Goal: Task Accomplishment & Management: Complete application form

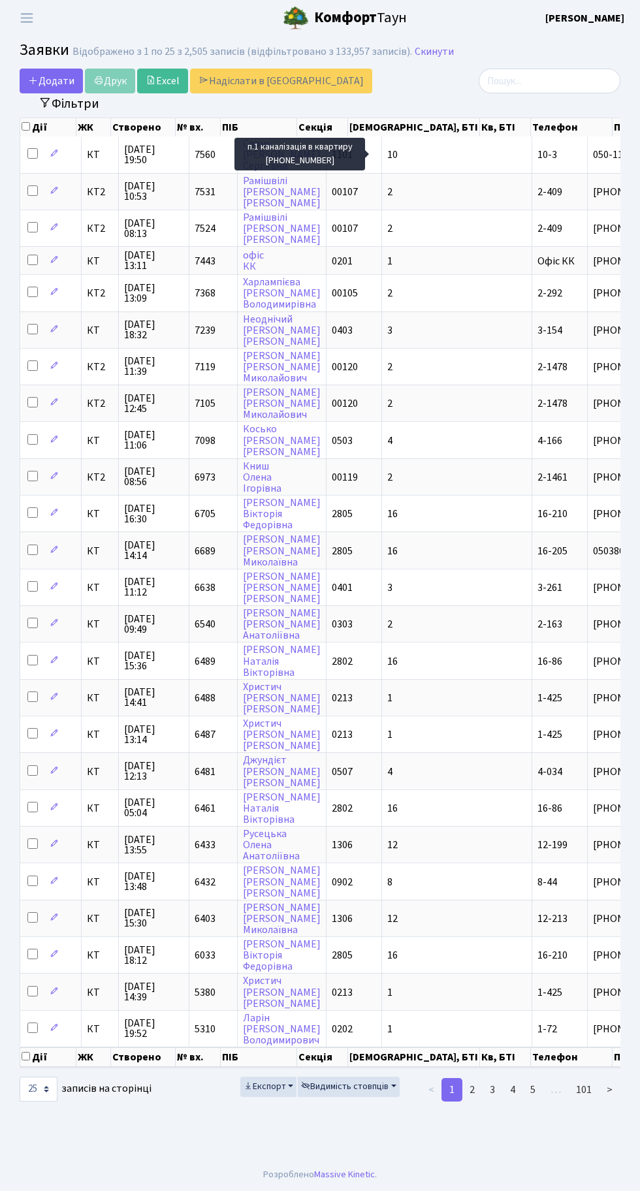
select select "25"
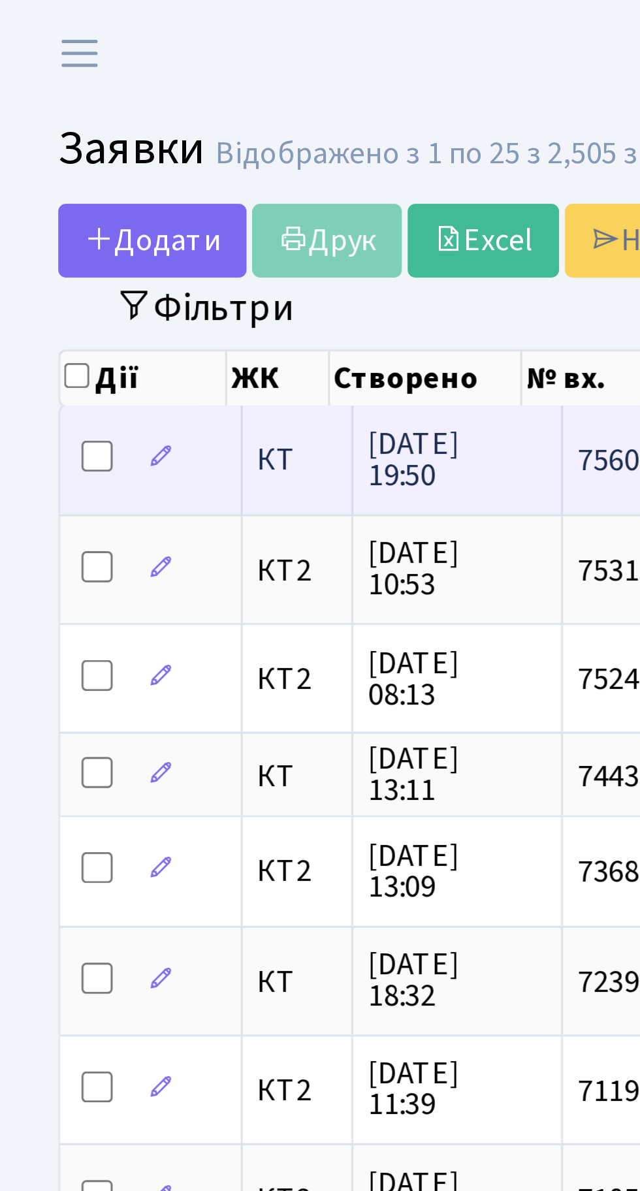
click at [37, 153] on input "checkbox" at bounding box center [32, 153] width 10 height 10
checkbox input "true"
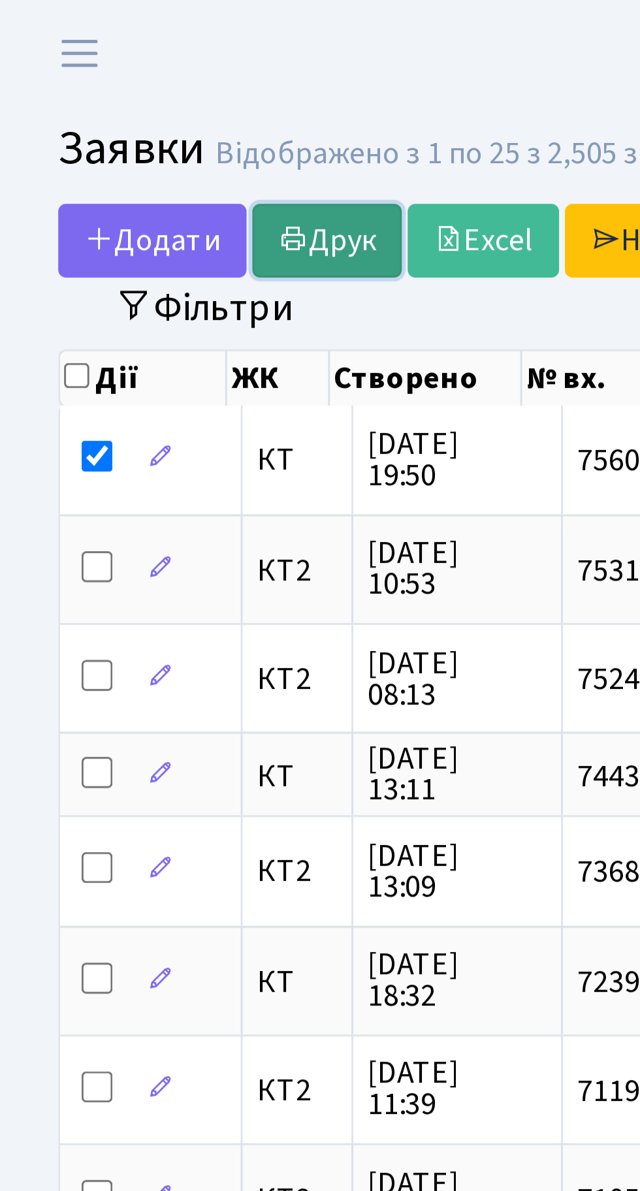
click at [116, 76] on link "Друк" at bounding box center [110, 81] width 50 height 25
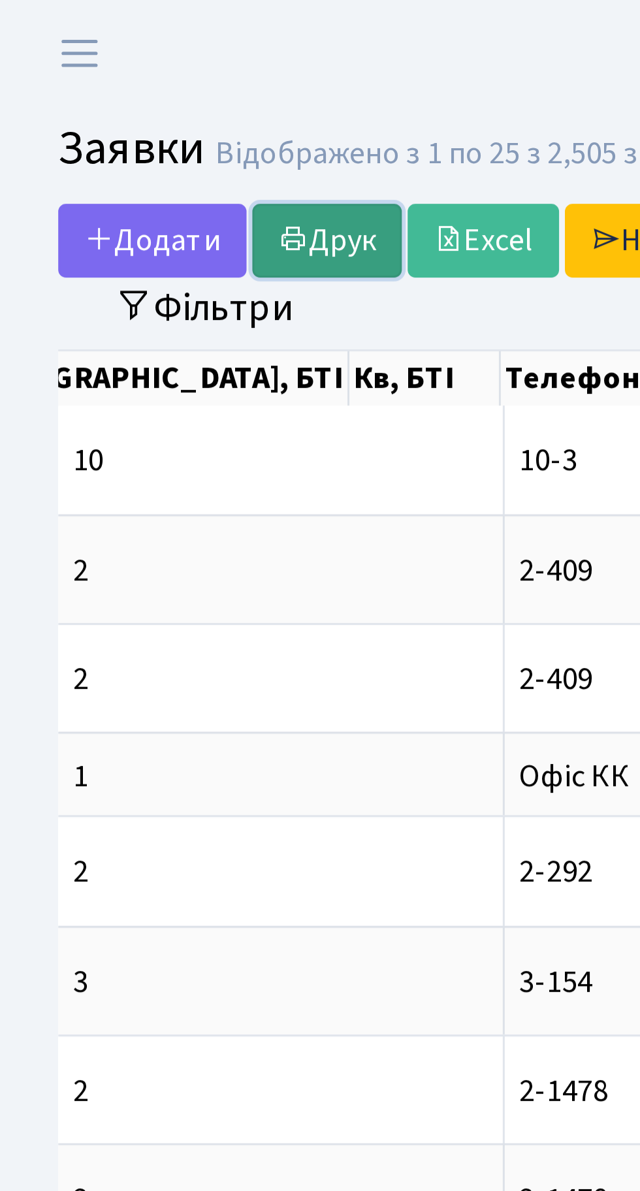
scroll to position [0, 362]
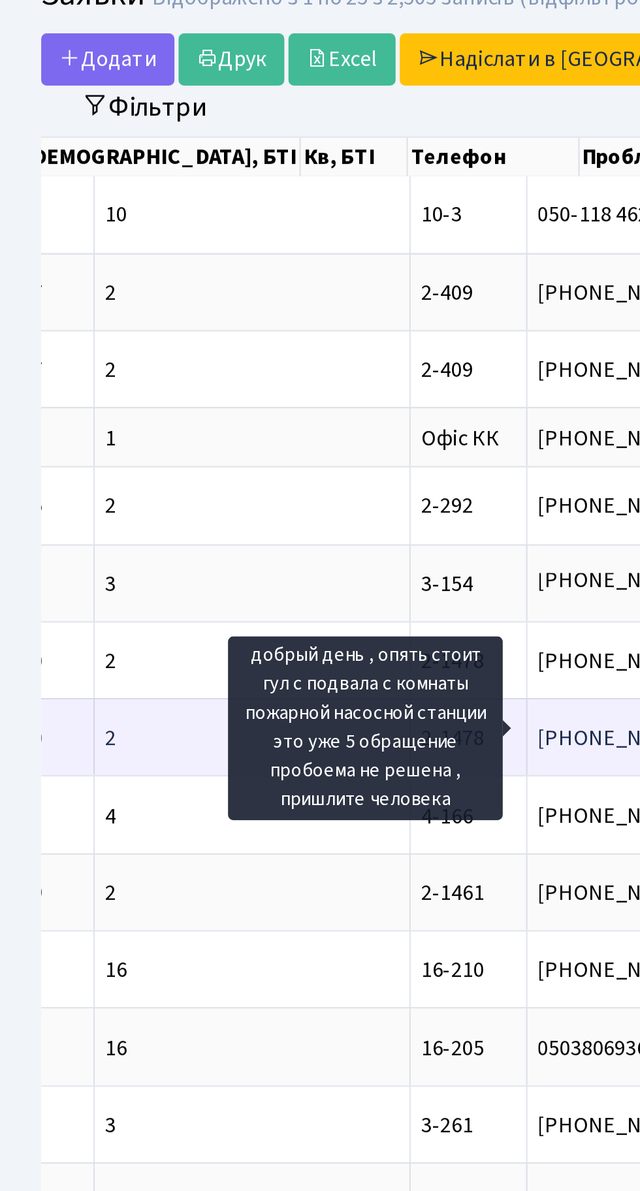
click at [82, 396] on td "2" at bounding box center [120, 403] width 150 height 37
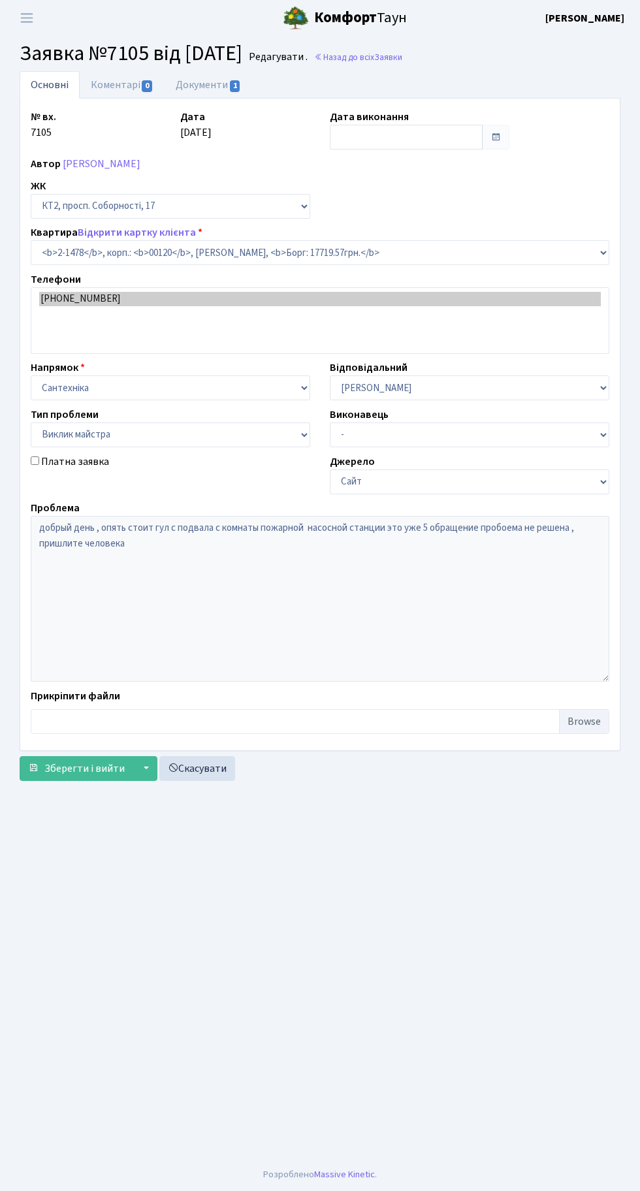
select select "13093"
select select "29"
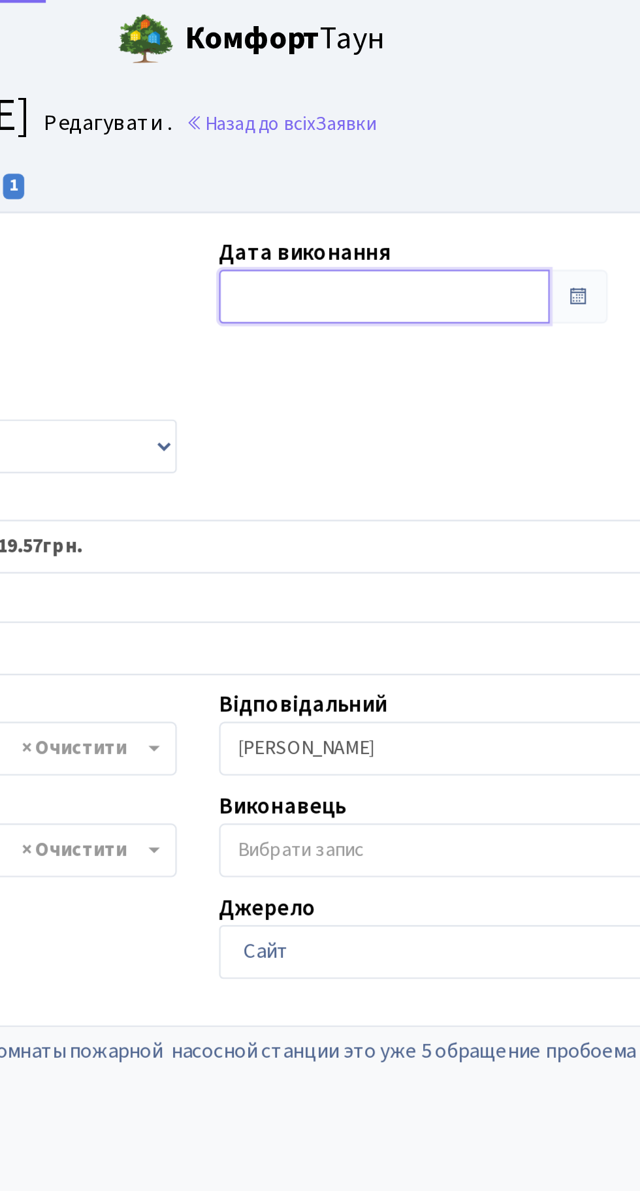
click at [387, 127] on input "text" at bounding box center [406, 137] width 153 height 25
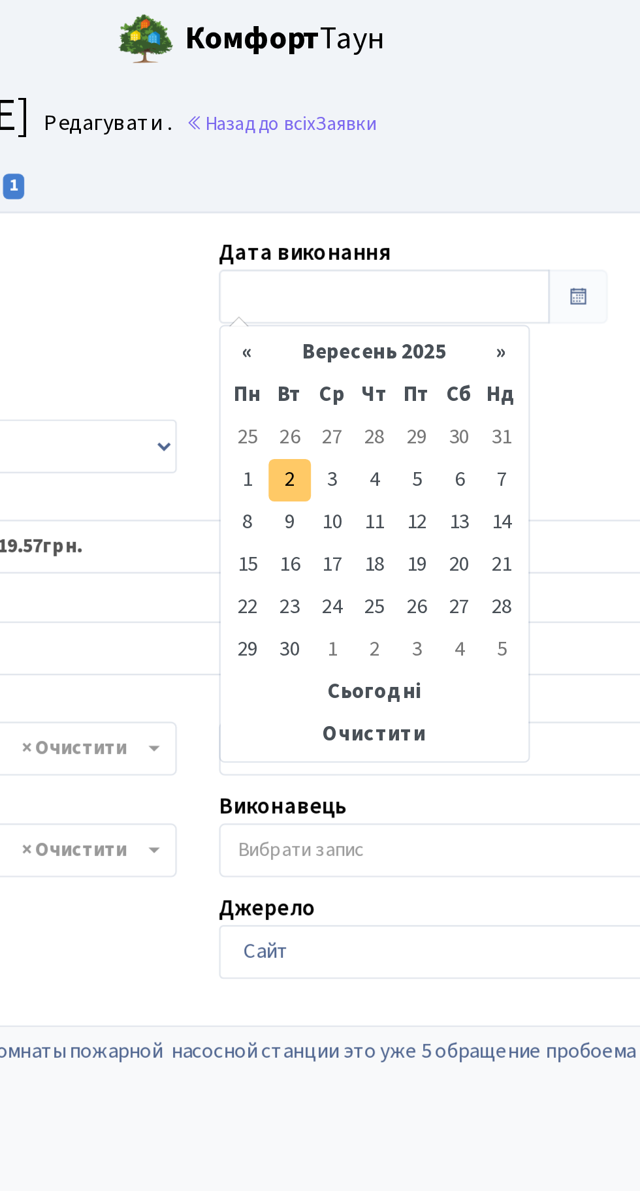
click at [364, 218] on td "2" at bounding box center [363, 222] width 20 height 20
type input "[DATE]"
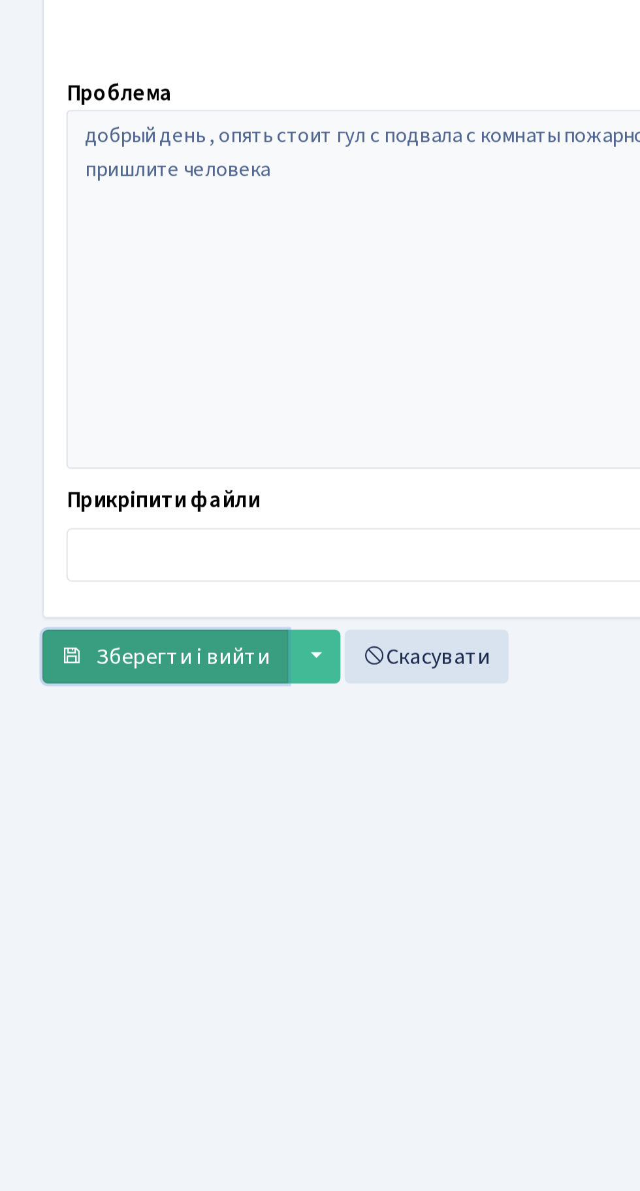
click at [86, 727] on span "Зберегти і вийти" at bounding box center [84, 727] width 80 height 14
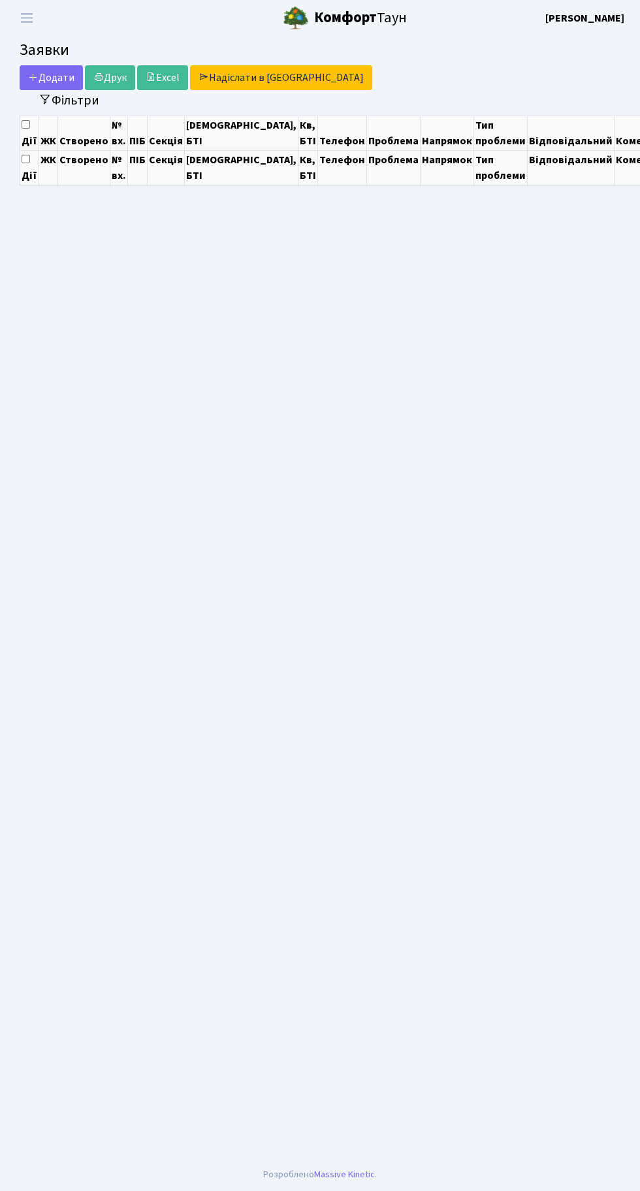
select select "25"
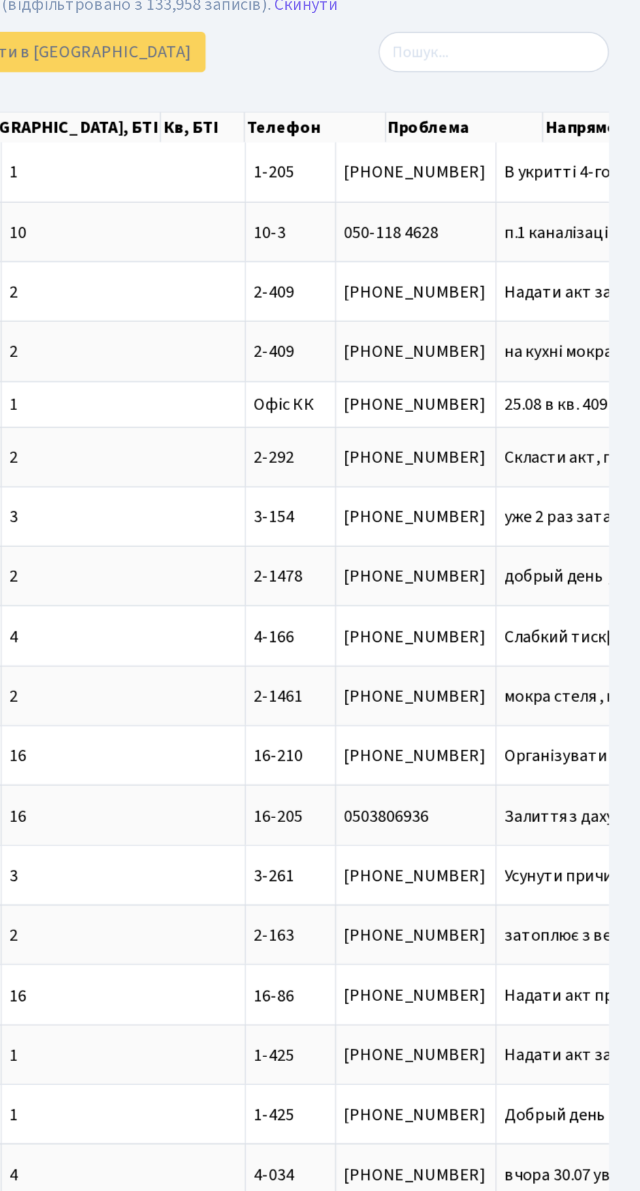
scroll to position [0, 135]
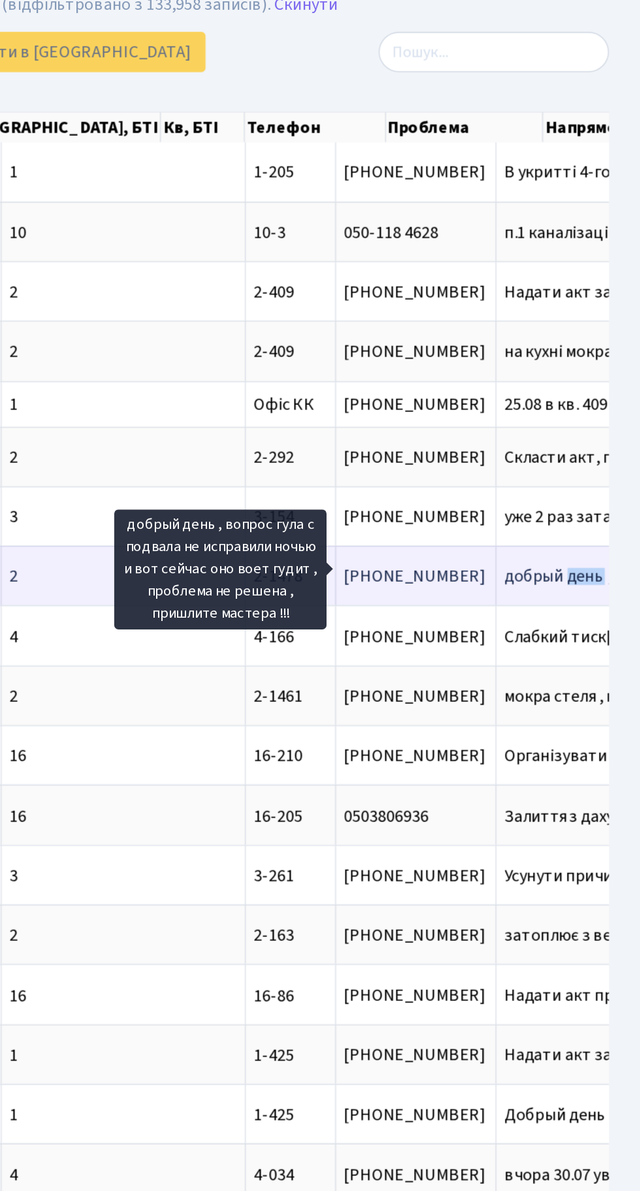
click at [556, 402] on span "добрый день , в[...]" at bounding box center [599, 403] width 87 height 14
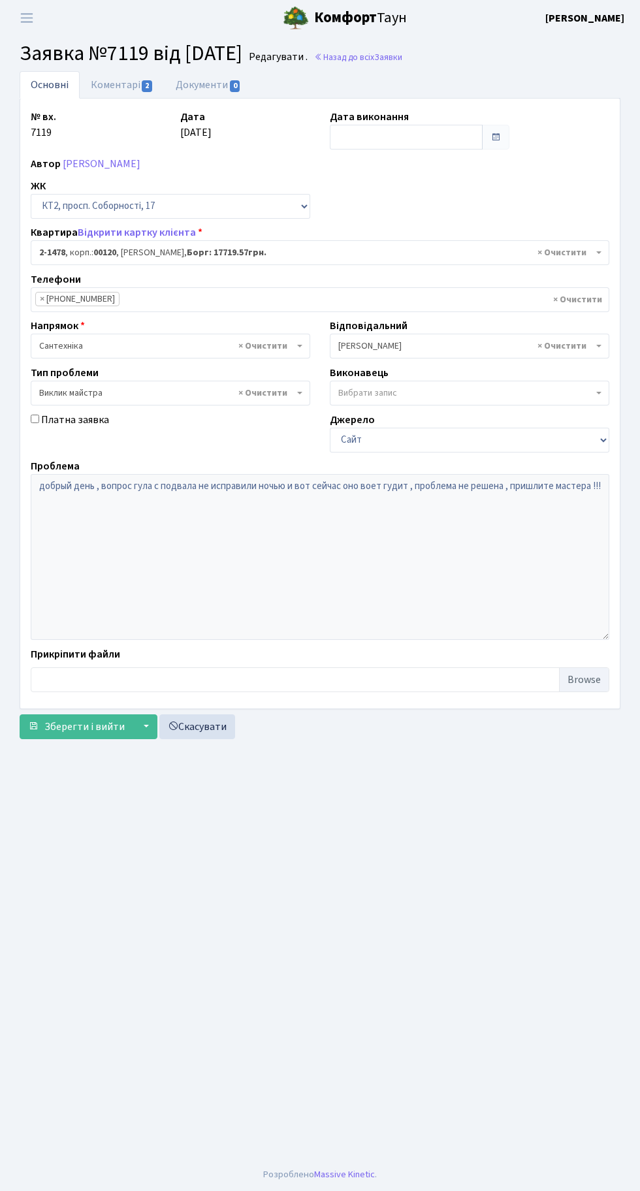
select select "13093"
select select "29"
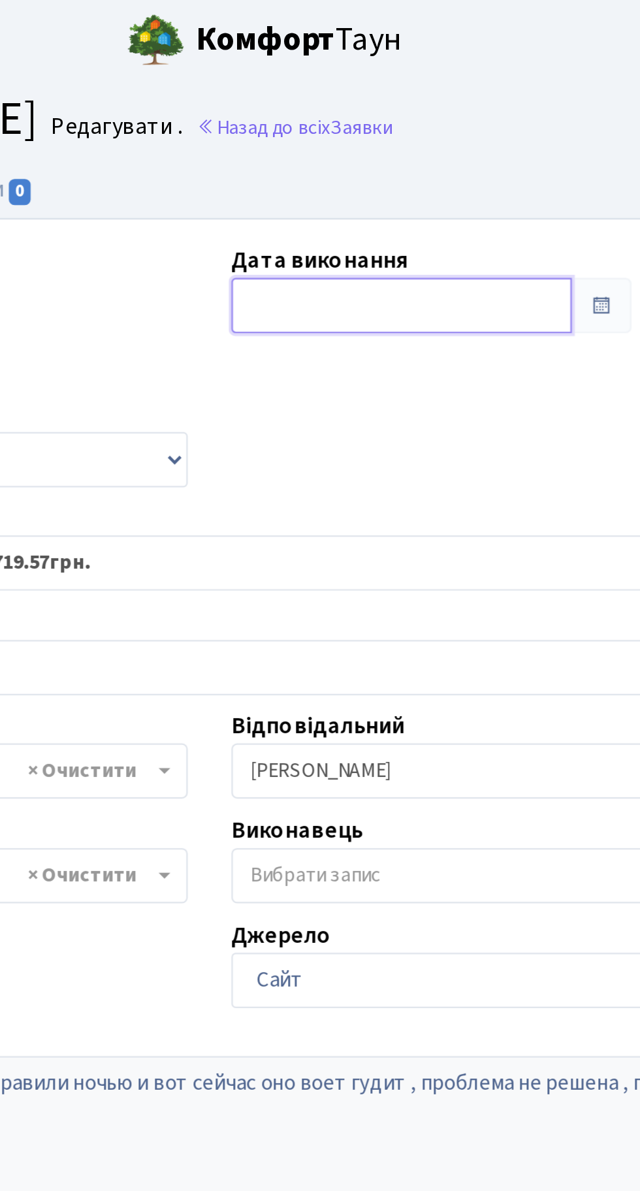
click at [374, 131] on input "text" at bounding box center [406, 137] width 153 height 25
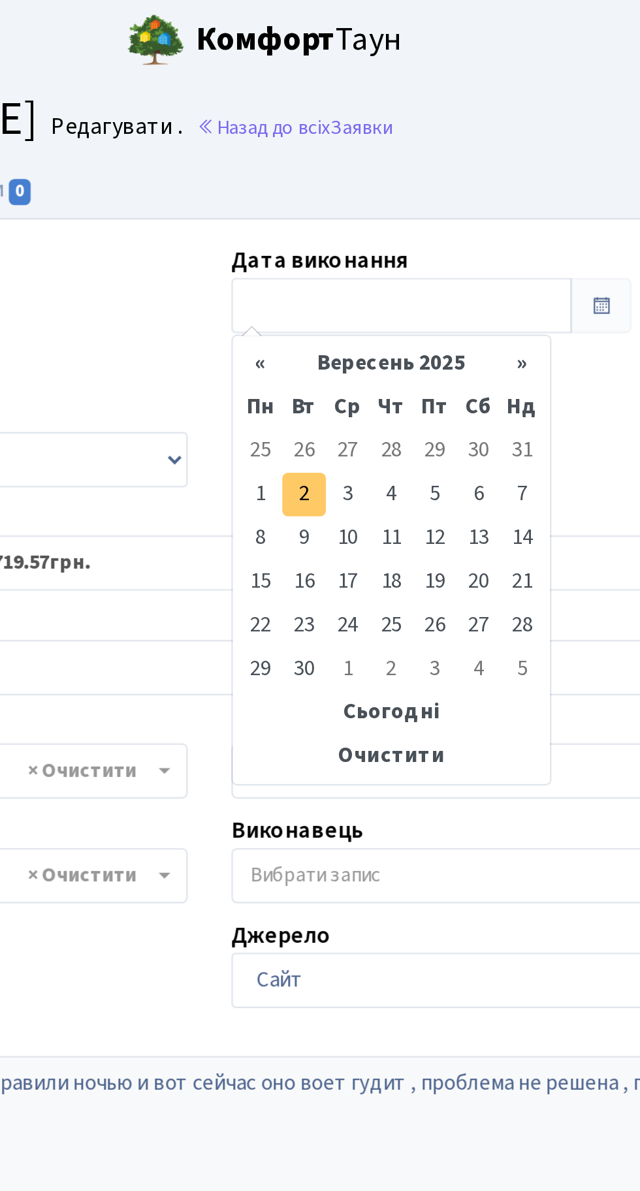
click at [362, 221] on td "2" at bounding box center [363, 222] width 20 height 20
type input "02.09.2025"
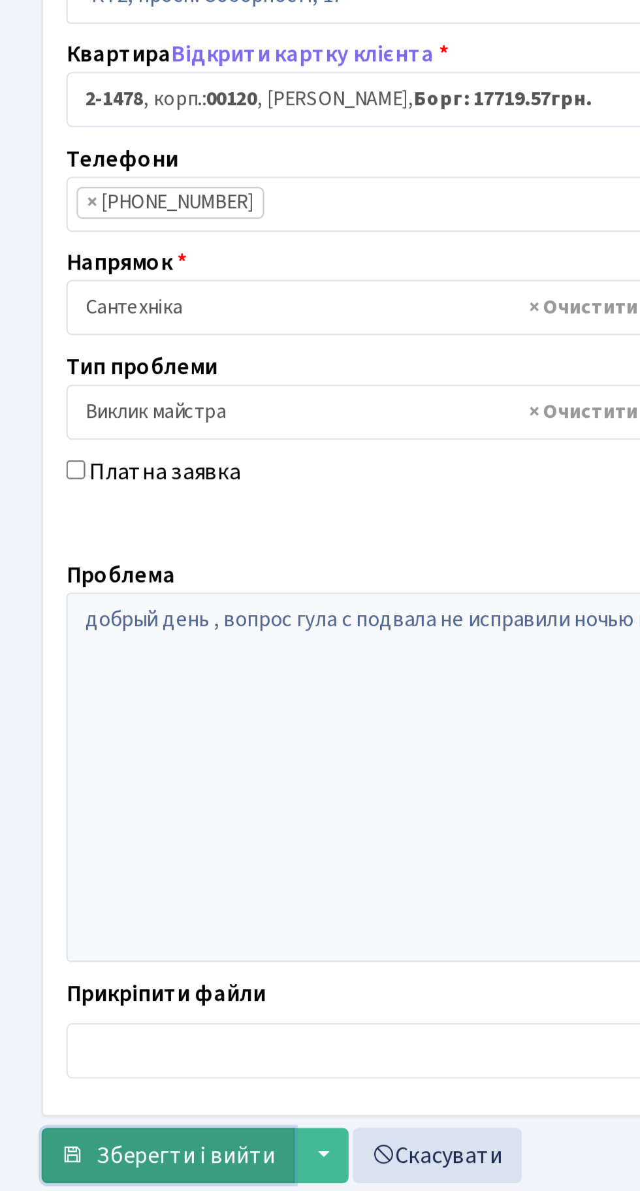
click at [88, 729] on span "Зберегти і вийти" at bounding box center [84, 727] width 80 height 14
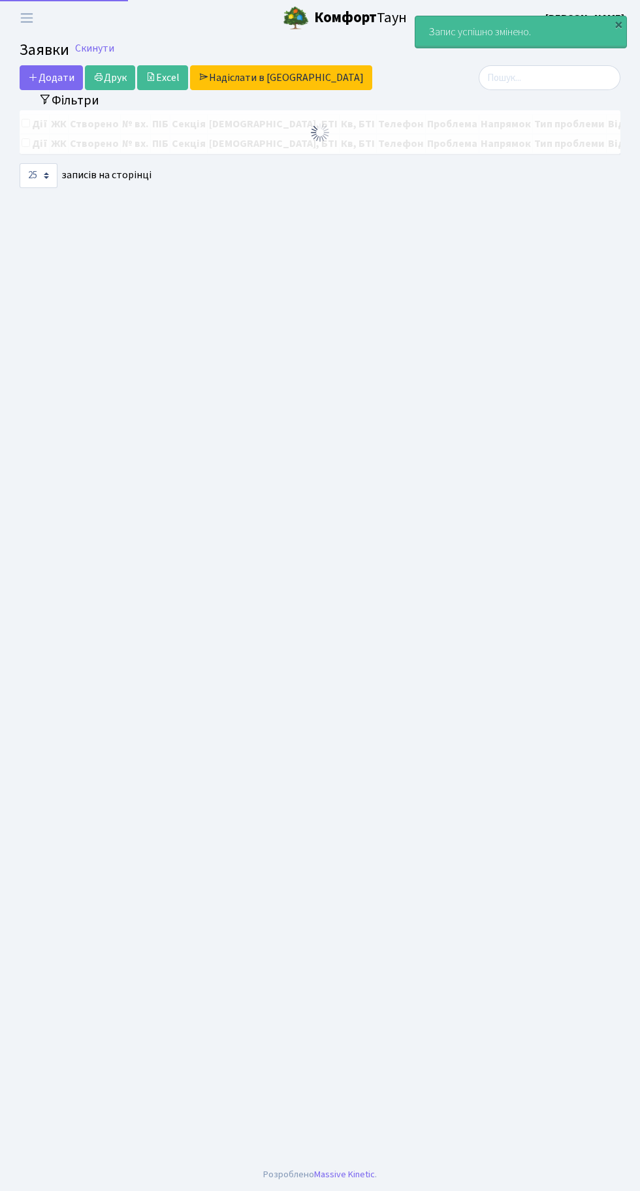
select select "25"
